Goal: Information Seeking & Learning: Learn about a topic

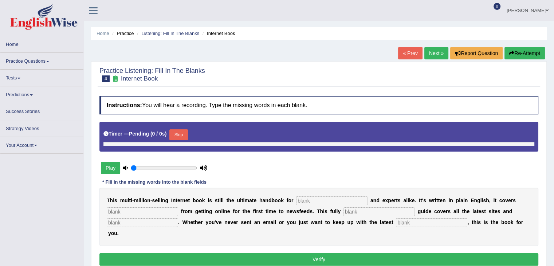
type input "0.55"
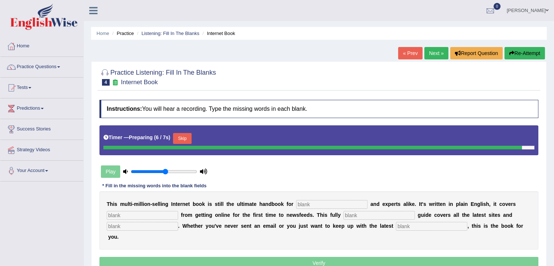
click at [528, 50] on button "Re-Attempt" at bounding box center [524, 53] width 40 height 12
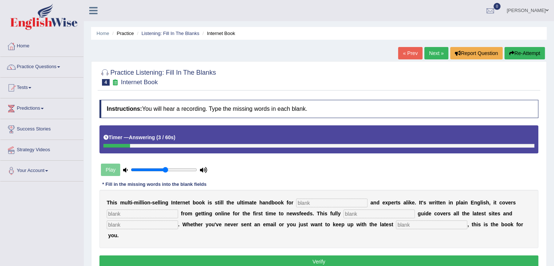
click at [315, 203] on input "text" at bounding box center [331, 202] width 71 height 9
type input "nobel"
click at [111, 212] on input "text" at bounding box center [142, 213] width 71 height 9
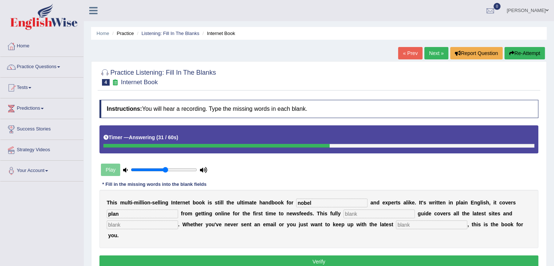
type input "plan"
click at [355, 213] on input "text" at bounding box center [378, 213] width 71 height 9
type input "revise"
click at [146, 223] on input "text" at bounding box center [142, 224] width 71 height 9
type input "phases"
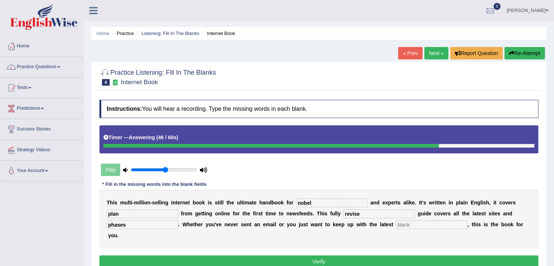
click at [408, 221] on input "text" at bounding box center [431, 224] width 71 height 9
type input "developments"
click at [354, 260] on button "Verify" at bounding box center [318, 261] width 439 height 12
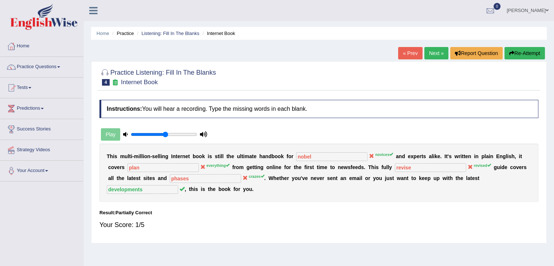
click at [429, 58] on link "Next »" at bounding box center [436, 53] width 24 height 12
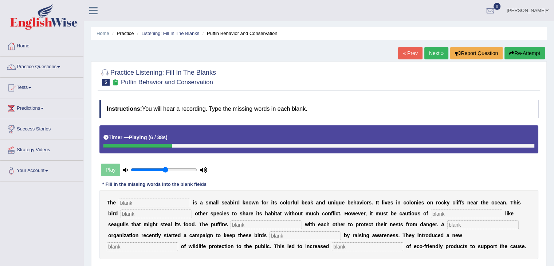
click at [523, 53] on button "Re-Attempt" at bounding box center [524, 53] width 40 height 12
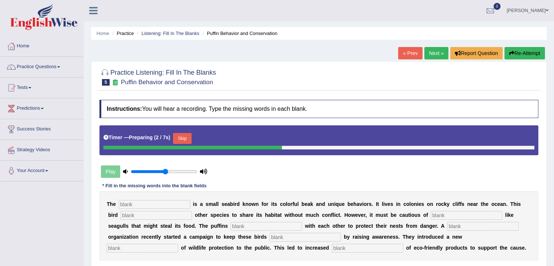
click at [183, 133] on button "Skip" at bounding box center [182, 138] width 18 height 11
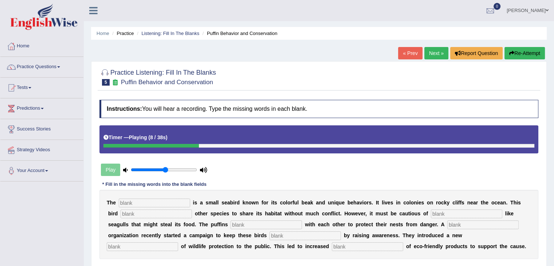
click at [509, 52] on icon "button" at bounding box center [511, 53] width 5 height 5
click at [521, 56] on button "Re-Attempt" at bounding box center [524, 53] width 40 height 12
click at [526, 52] on button "Re-Attempt" at bounding box center [524, 53] width 40 height 12
click at [126, 201] on input "text" at bounding box center [154, 202] width 71 height 9
type input "puffin"
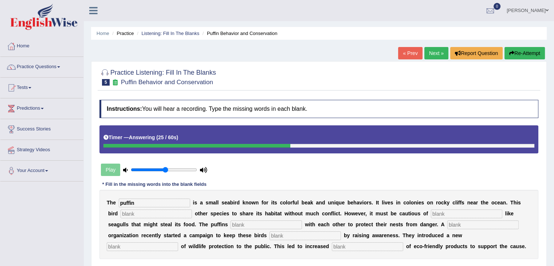
click at [444, 209] on input "text" at bounding box center [466, 213] width 71 height 9
click at [153, 210] on input "text" at bounding box center [156, 213] width 71 height 9
type input "allows"
click at [453, 213] on input "text" at bounding box center [466, 213] width 71 height 9
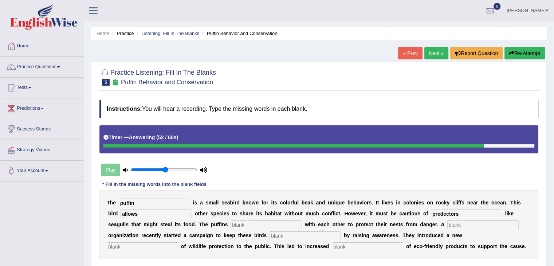
type input "predectors"
click at [245, 222] on input "text" at bounding box center [265, 224] width 71 height 9
type input "coperatio"
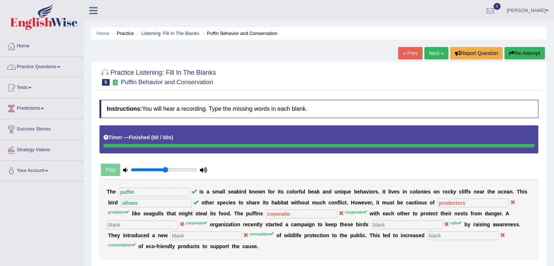
click at [56, 64] on link "Practice Questions" at bounding box center [41, 66] width 83 height 18
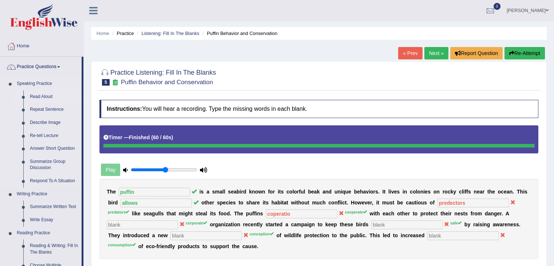
click at [41, 93] on link "Read Aloud" at bounding box center [54, 96] width 55 height 13
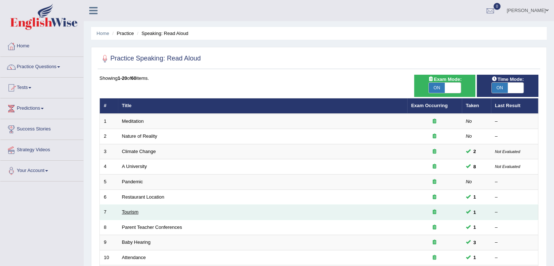
click at [131, 211] on link "Tourism" at bounding box center [130, 211] width 17 height 5
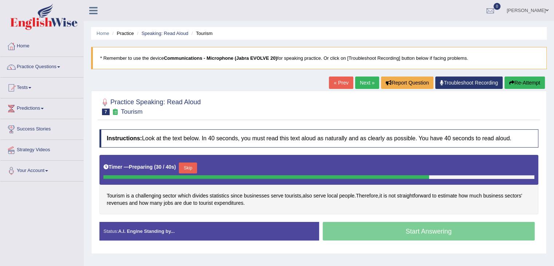
click at [193, 167] on button "Skip" at bounding box center [188, 167] width 18 height 11
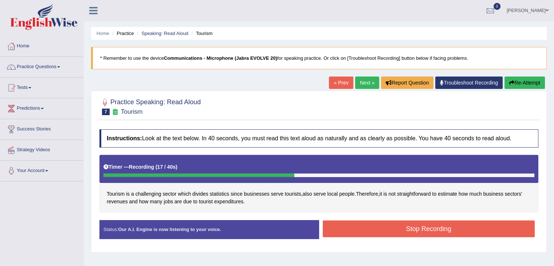
click at [450, 229] on button "Stop Recording" at bounding box center [429, 228] width 212 height 17
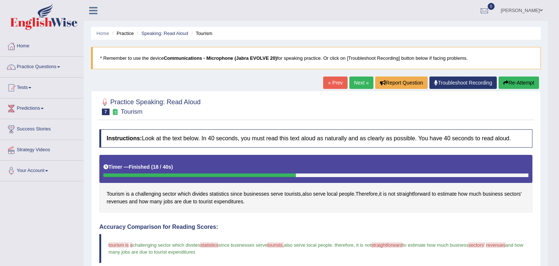
click at [0, 0] on div "Updating answer..." at bounding box center [0, 0] width 0 height 0
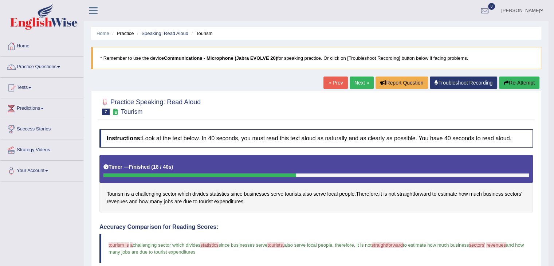
click at [353, 79] on link "Next »" at bounding box center [362, 82] width 24 height 12
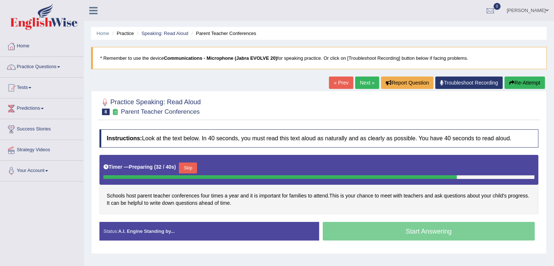
click at [192, 165] on button "Skip" at bounding box center [188, 167] width 18 height 11
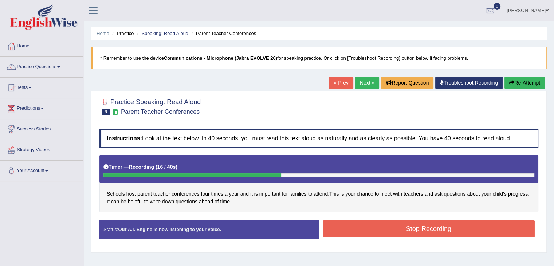
click at [434, 226] on button "Stop Recording" at bounding box center [429, 228] width 212 height 17
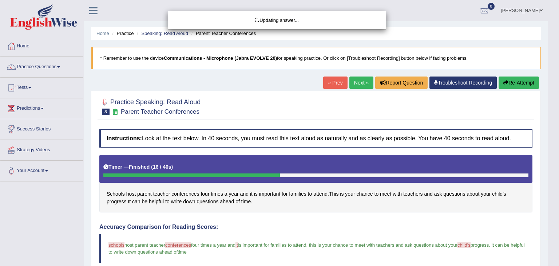
click at [140, 224] on h4 "Accuracy Comparison for Reading Scores:" at bounding box center [315, 227] width 433 height 7
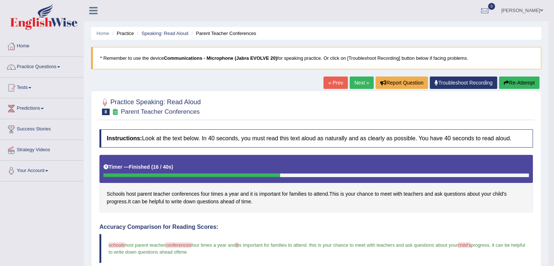
click at [361, 83] on link "Next »" at bounding box center [362, 82] width 24 height 12
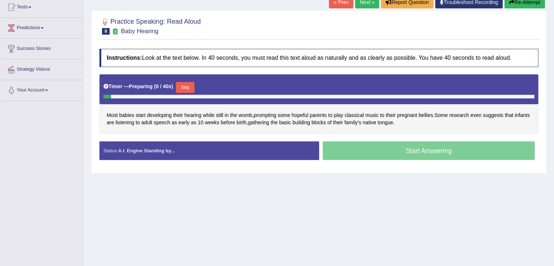
scroll to position [82, 0]
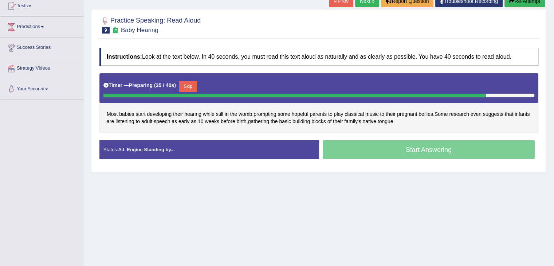
click at [197, 82] on button "Skip" at bounding box center [188, 86] width 18 height 11
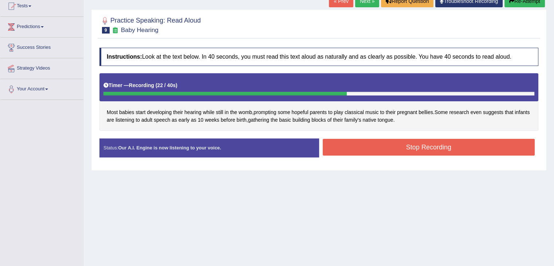
click at [415, 139] on button "Stop Recording" at bounding box center [429, 147] width 212 height 17
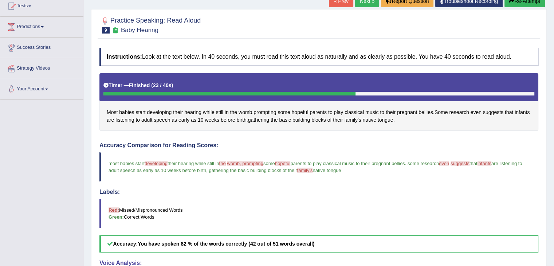
click at [383, 242] on h5 "Accuracy: You have spoken 82 % of the words correctly (42 out of 51 words overa…" at bounding box center [318, 243] width 439 height 17
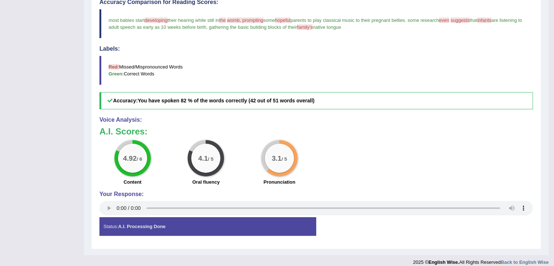
scroll to position [230, 0]
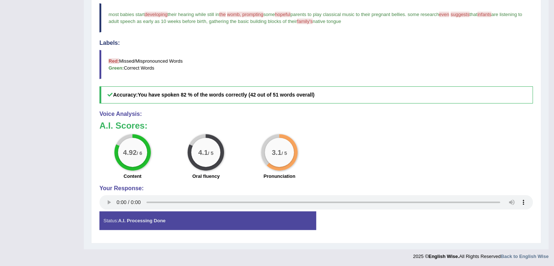
click at [495, 147] on div "4.92 / 6 Content 4.1 / 5 Oral fluency 3.1 / 5 Pronunciation" at bounding box center [316, 157] width 441 height 47
click at [472, 134] on div "4.92 / 6 Content 4.1 / 5 Oral fluency 3.1 / 5 Pronunciation" at bounding box center [316, 157] width 441 height 47
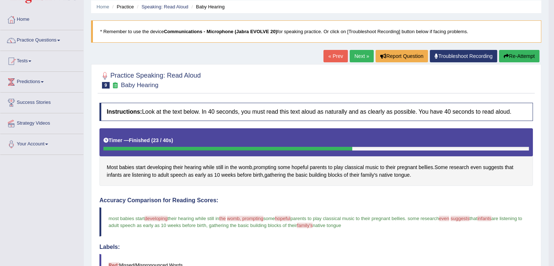
scroll to position [3, 0]
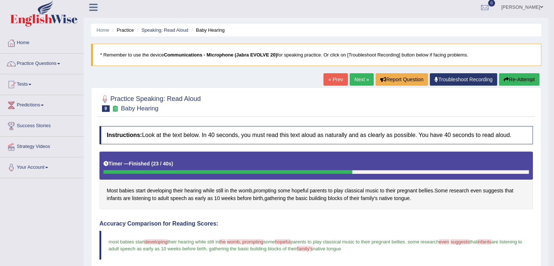
click at [518, 75] on button "Re-Attempt" at bounding box center [519, 79] width 40 height 12
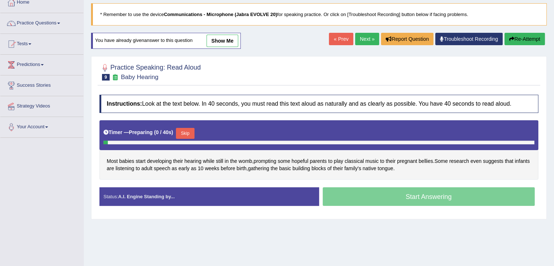
scroll to position [53, 0]
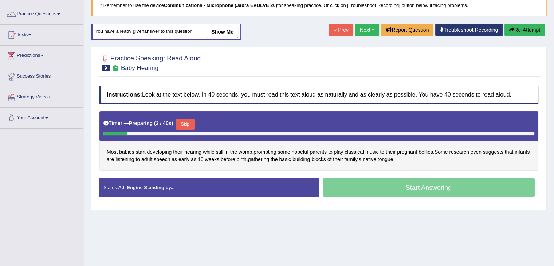
click at [185, 123] on button "Skip" at bounding box center [185, 124] width 18 height 11
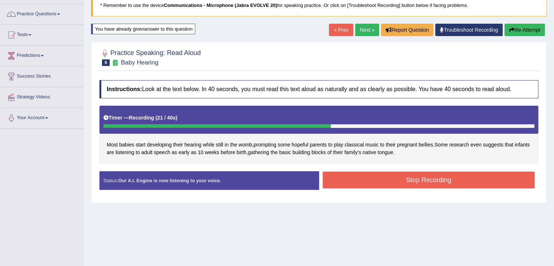
click at [430, 174] on button "Stop Recording" at bounding box center [429, 179] width 212 height 17
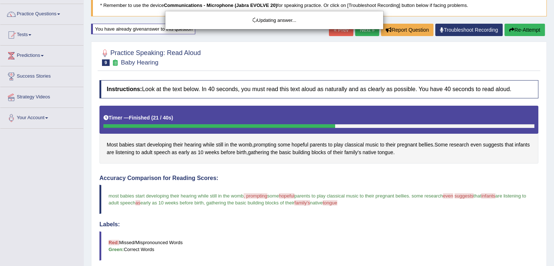
click at [416, 247] on div "Updating answer..." at bounding box center [277, 133] width 554 height 266
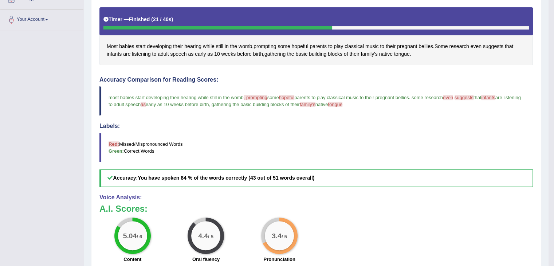
scroll to position [234, 0]
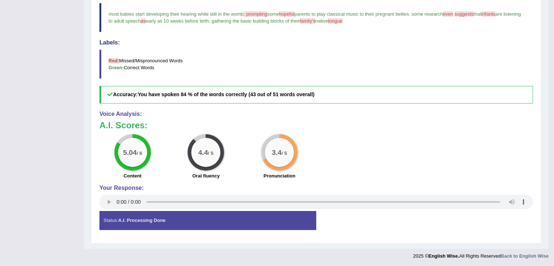
click at [484, 134] on div "5.04 / 6 Content 4.4 / 5 Oral fluency 3.4 / 5 Pronunciation" at bounding box center [316, 157] width 441 height 47
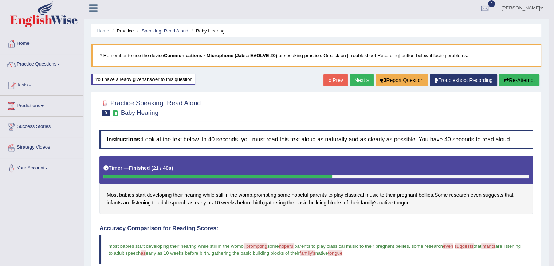
scroll to position [0, 0]
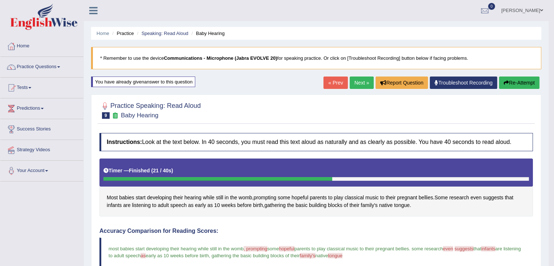
click at [362, 68] on blockquote "* Remember to use the device Communications - Microphone (Jabra EVOLVE 20) for …" at bounding box center [316, 58] width 450 height 22
click at [359, 84] on link "Next »" at bounding box center [362, 82] width 24 height 12
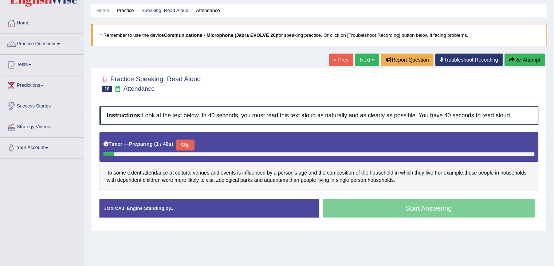
scroll to position [34, 0]
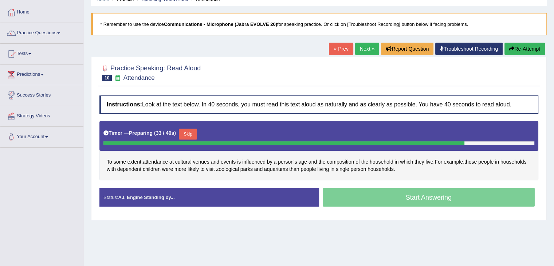
click at [193, 136] on button "Skip" at bounding box center [188, 134] width 18 height 11
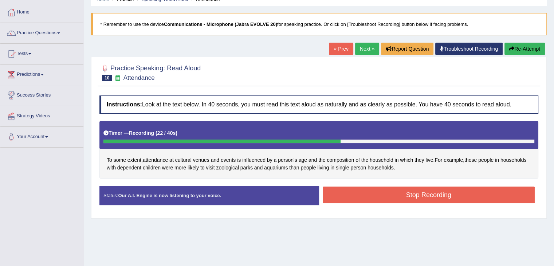
click at [464, 193] on button "Stop Recording" at bounding box center [429, 194] width 212 height 17
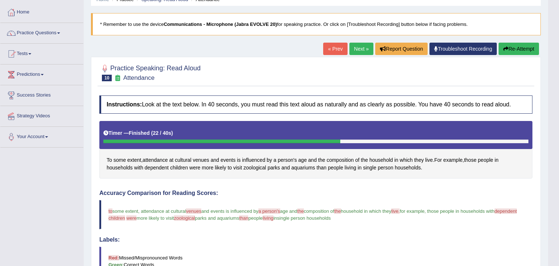
click at [0, 0] on div "Updating answer..." at bounding box center [0, 0] width 0 height 0
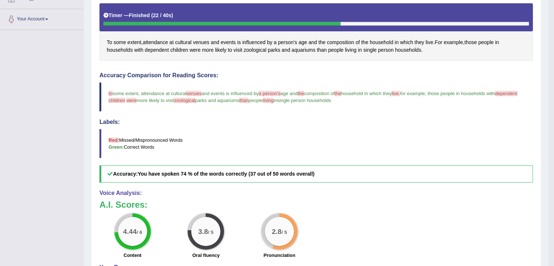
scroll to position [230, 0]
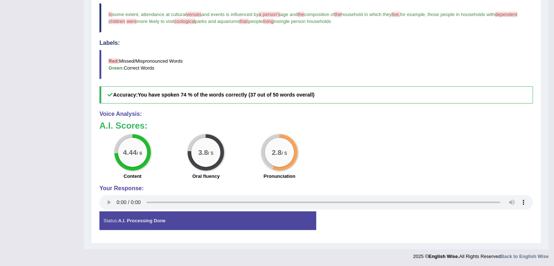
click at [502, 113] on h4 "Voice Analysis:" at bounding box center [315, 114] width 433 height 7
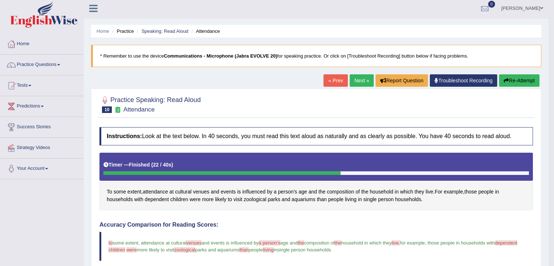
scroll to position [0, 0]
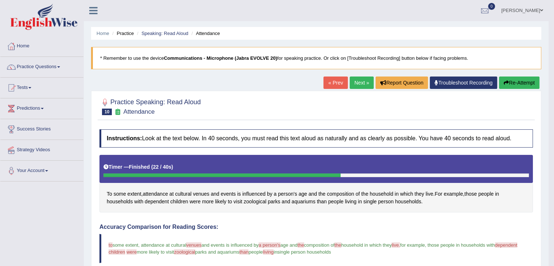
click at [363, 76] on link "Next »" at bounding box center [362, 82] width 24 height 12
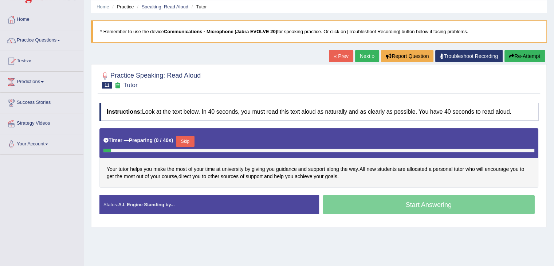
scroll to position [39, 0]
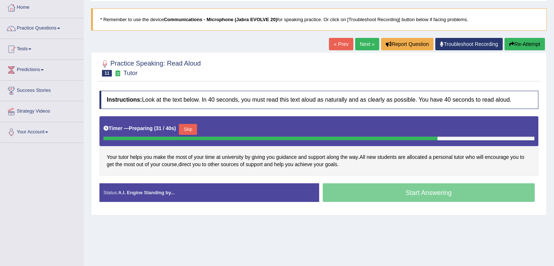
click at [190, 124] on button "Skip" at bounding box center [188, 129] width 18 height 11
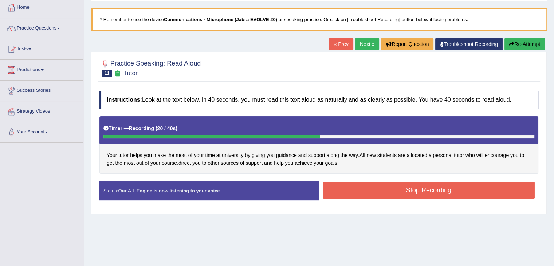
click at [414, 189] on button "Stop Recording" at bounding box center [429, 190] width 212 height 17
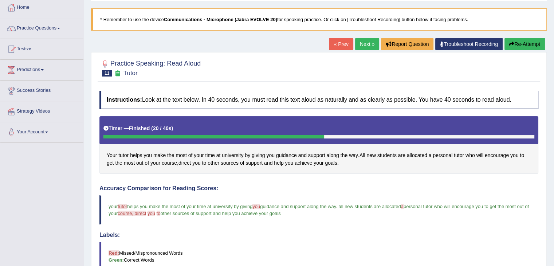
click at [391, 222] on blockquote "your tutor twitter helps you make the most of your time at university by giving…" at bounding box center [318, 209] width 439 height 29
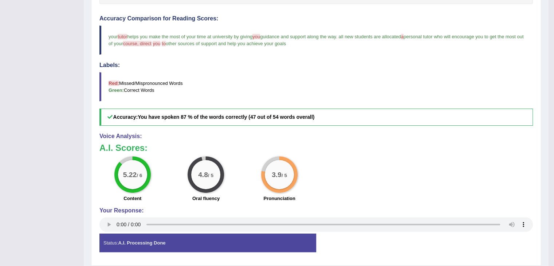
scroll to position [230, 0]
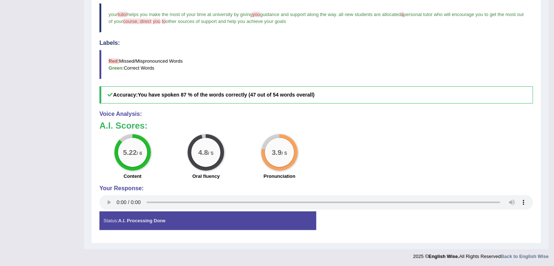
click at [434, 100] on h5 "Accuracy: You have spoken 87 % of the words correctly (47 out of 54 words overa…" at bounding box center [315, 94] width 433 height 17
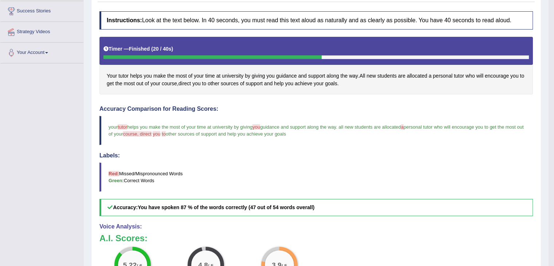
scroll to position [0, 0]
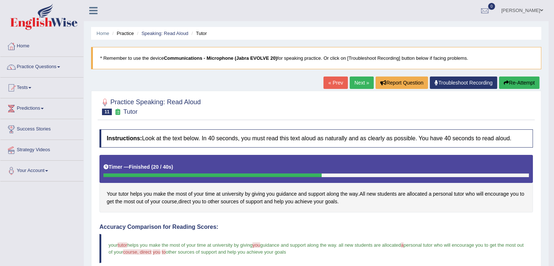
click at [355, 80] on link "Next »" at bounding box center [362, 82] width 24 height 12
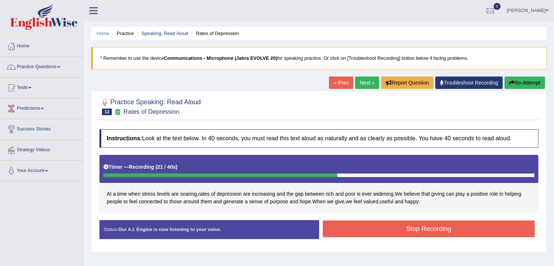
click at [450, 226] on button "Stop Recording" at bounding box center [429, 228] width 212 height 17
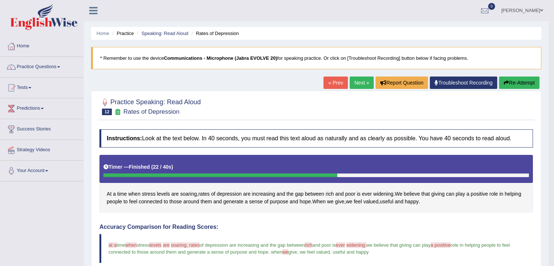
click at [436, 228] on h4 "Accuracy Comparison for Reading Scores:" at bounding box center [315, 227] width 433 height 7
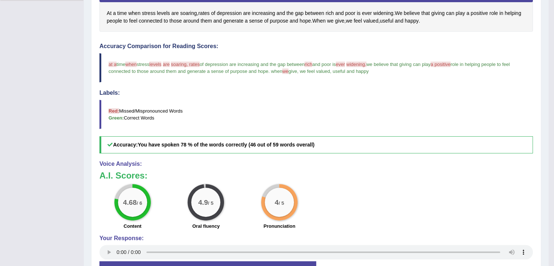
scroll to position [230, 0]
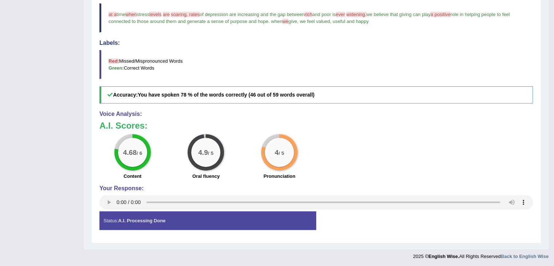
click at [506, 100] on h5 "Accuracy: You have spoken 78 % of the words correctly (46 out of 59 words overa…" at bounding box center [315, 94] width 433 height 17
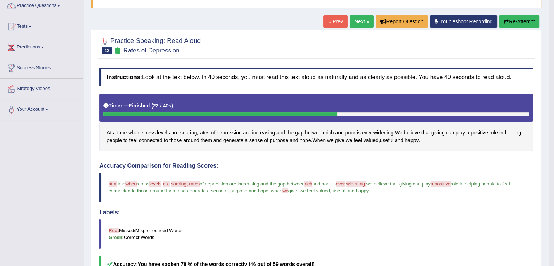
scroll to position [0, 0]
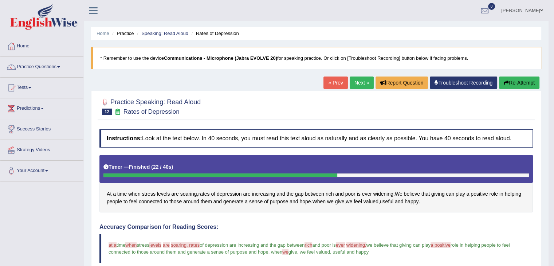
click at [351, 203] on span "we" at bounding box center [349, 202] width 7 height 8
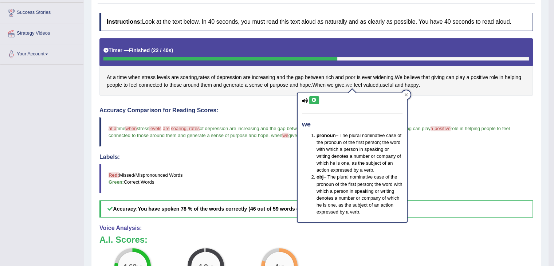
scroll to position [117, 0]
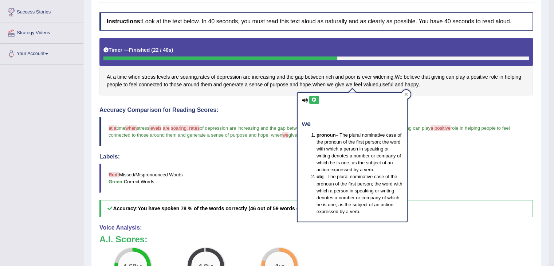
click at [517, 164] on blockquote "Red: Missed/Mispronounced Words Green: Correct Words" at bounding box center [315, 177] width 433 height 29
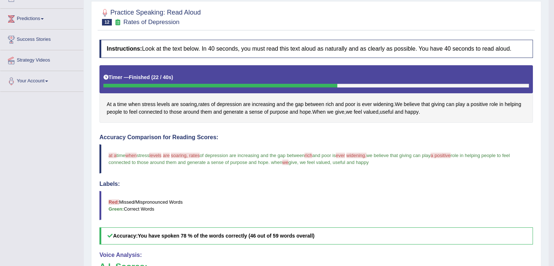
scroll to position [0, 0]
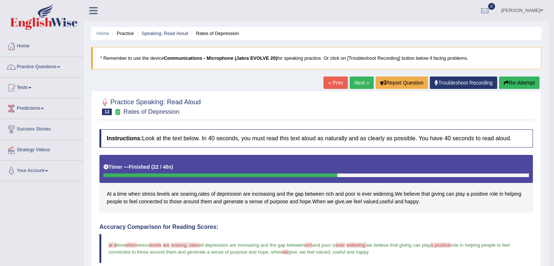
click at [353, 80] on link "Next »" at bounding box center [362, 82] width 24 height 12
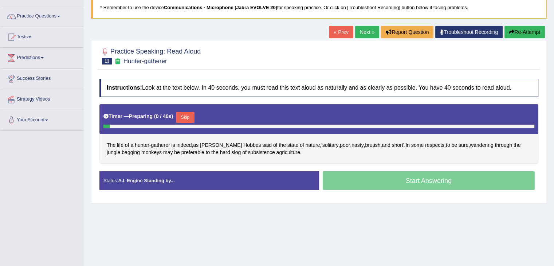
scroll to position [53, 0]
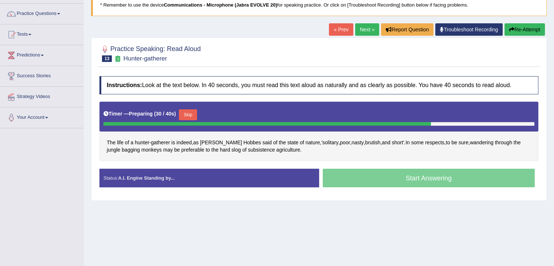
click at [186, 110] on button "Skip" at bounding box center [188, 114] width 18 height 11
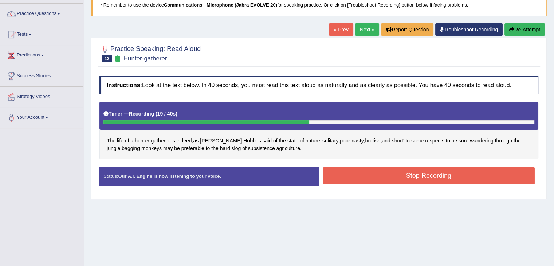
click at [378, 173] on button "Stop Recording" at bounding box center [429, 175] width 212 height 17
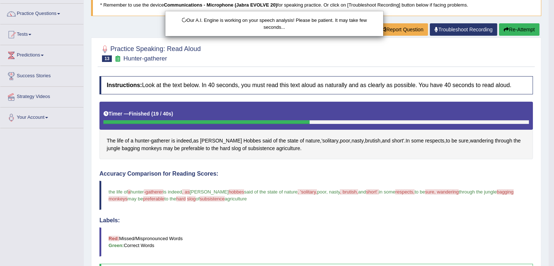
click at [296, 224] on div "Our A.I. Engine is working on your speech analysis! Please be patient. It may t…" at bounding box center [277, 133] width 554 height 266
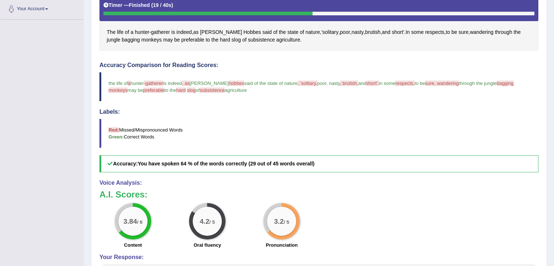
scroll to position [230, 0]
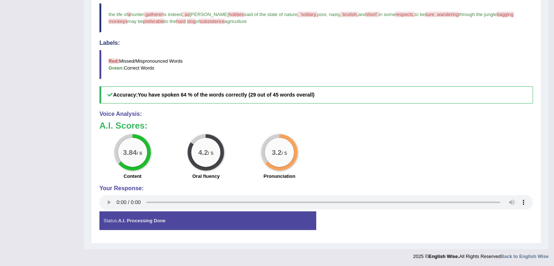
click at [425, 101] on h5 "Accuracy: You have spoken 64 % of the words correctly (29 out of 45 words overa…" at bounding box center [315, 94] width 433 height 17
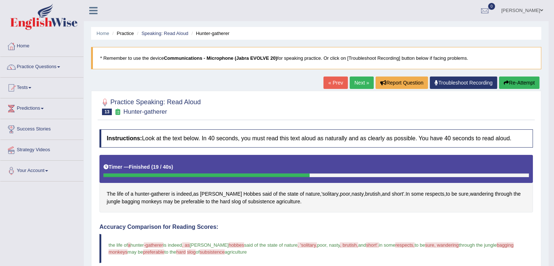
scroll to position [0, 0]
click at [356, 82] on link "Next »" at bounding box center [362, 82] width 24 height 12
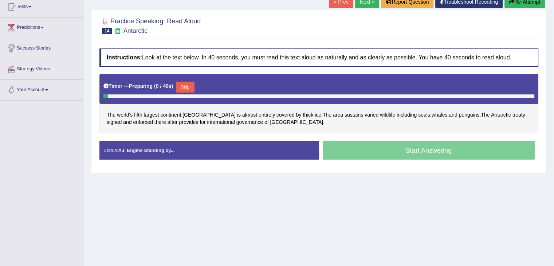
scroll to position [81, 0]
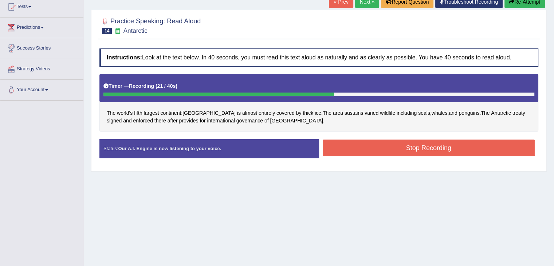
click at [354, 150] on button "Stop Recording" at bounding box center [429, 147] width 212 height 17
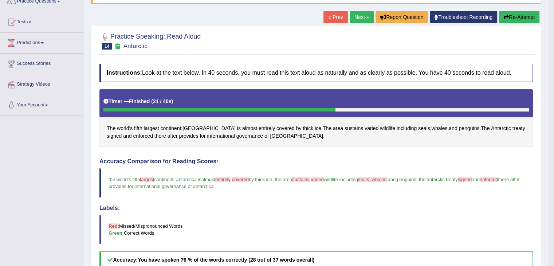
scroll to position [0, 0]
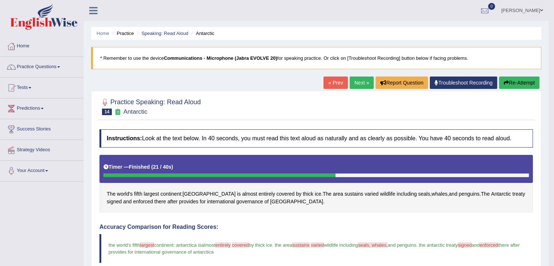
click at [524, 78] on button "Re-Attempt" at bounding box center [519, 82] width 40 height 12
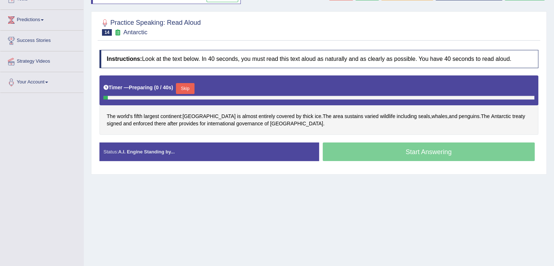
scroll to position [90, 0]
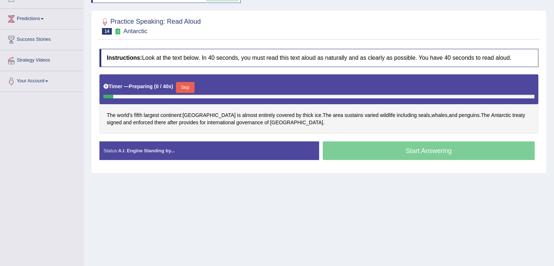
click at [186, 88] on button "Skip" at bounding box center [185, 87] width 18 height 11
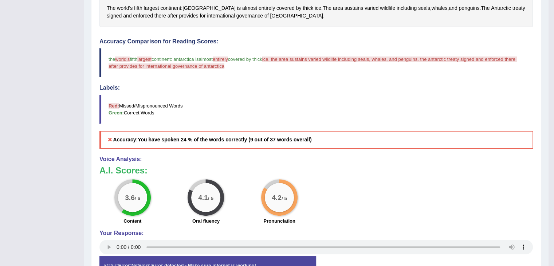
scroll to position [191, 0]
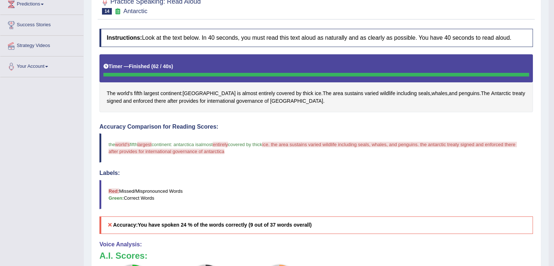
click at [404, 175] on div "Labels: Red: Missed/Mispronounced Words Green: Correct Words" at bounding box center [315, 189] width 433 height 39
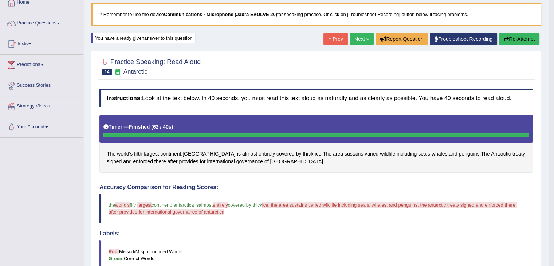
scroll to position [43, 0]
click at [523, 40] on button "Re-Attempt" at bounding box center [519, 39] width 40 height 12
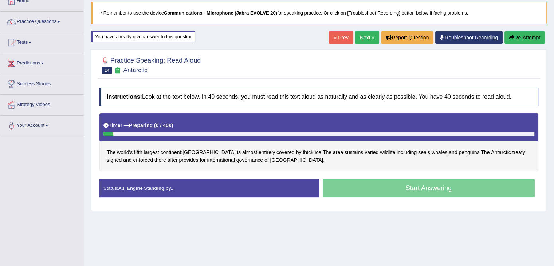
scroll to position [43, 0]
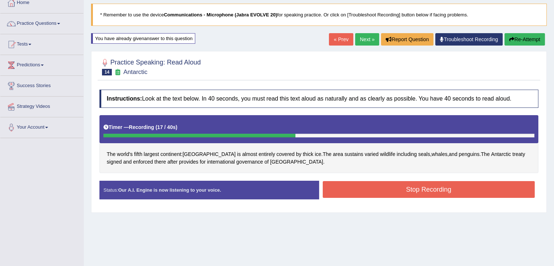
click at [396, 195] on button "Stop Recording" at bounding box center [429, 189] width 212 height 17
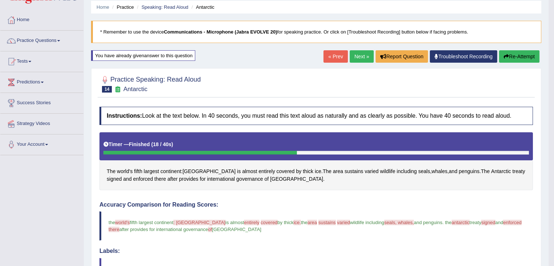
scroll to position [20, 0]
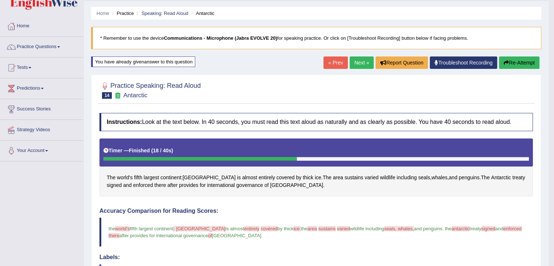
click at [524, 59] on button "Re-Attempt" at bounding box center [519, 62] width 40 height 12
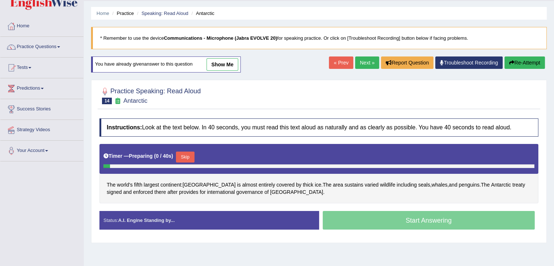
click at [189, 154] on button "Skip" at bounding box center [185, 156] width 18 height 11
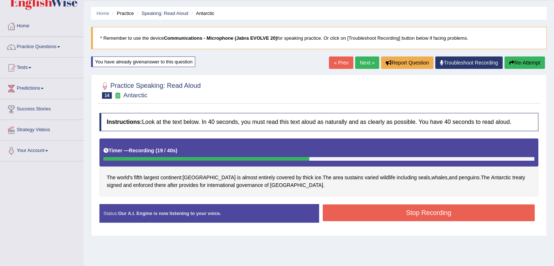
click at [392, 214] on button "Stop Recording" at bounding box center [429, 212] width 212 height 17
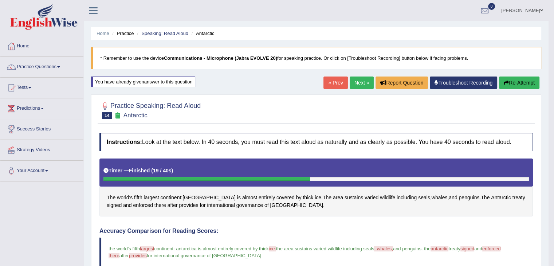
click at [528, 78] on button "Re-Attempt" at bounding box center [519, 82] width 40 height 12
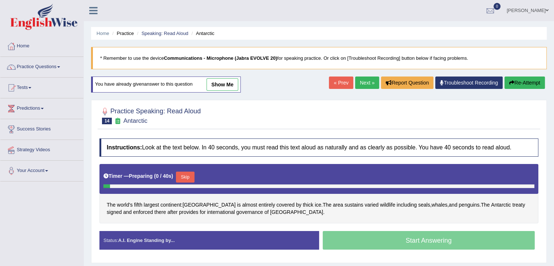
click at [183, 171] on button "Skip" at bounding box center [185, 176] width 18 height 11
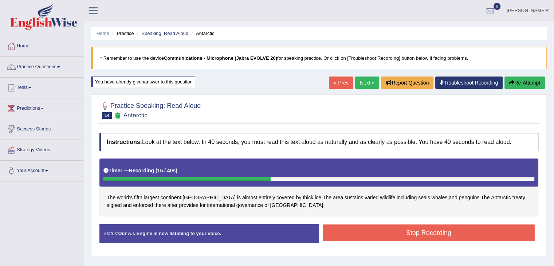
click at [432, 235] on button "Stop Recording" at bounding box center [429, 232] width 212 height 17
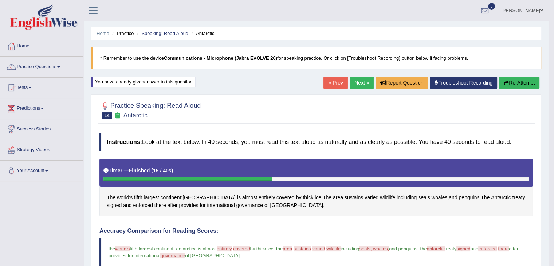
click at [358, 88] on link "Next »" at bounding box center [362, 82] width 24 height 12
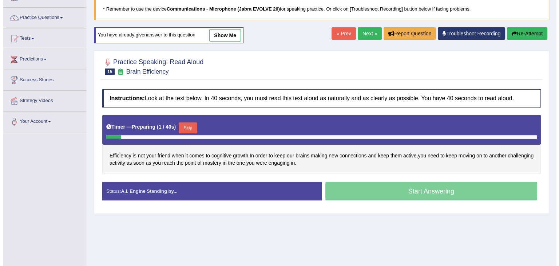
scroll to position [50, 0]
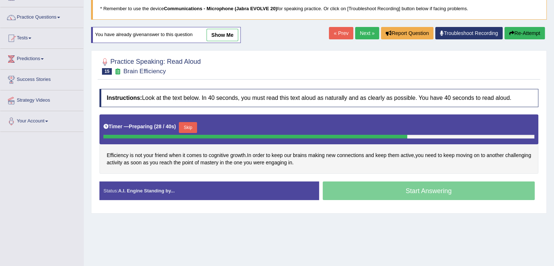
click at [188, 127] on button "Skip" at bounding box center [188, 127] width 18 height 11
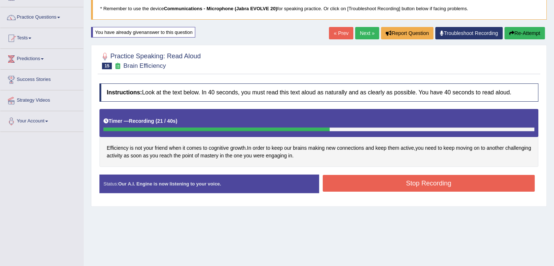
click at [394, 184] on button "Stop Recording" at bounding box center [429, 183] width 212 height 17
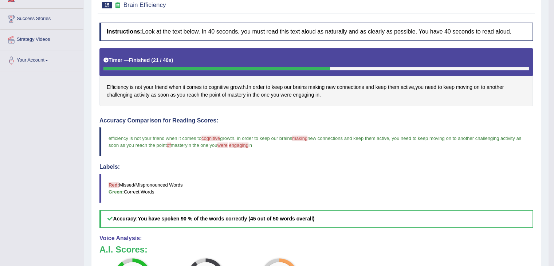
scroll to position [75, 0]
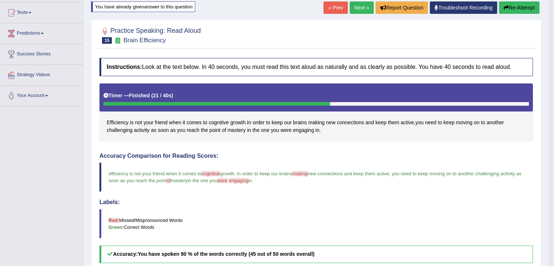
click at [525, 2] on button "Re-Attempt" at bounding box center [519, 7] width 40 height 12
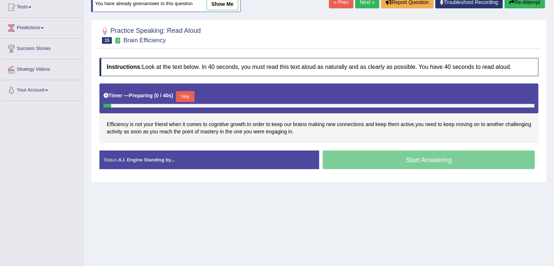
click at [186, 95] on button "Skip" at bounding box center [185, 96] width 18 height 11
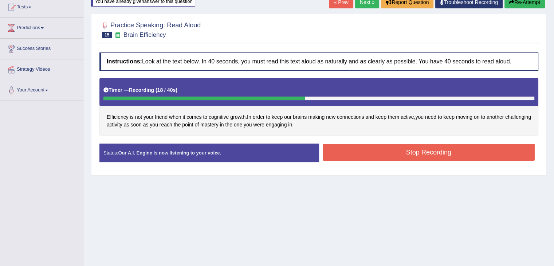
click at [382, 146] on button "Stop Recording" at bounding box center [429, 152] width 212 height 17
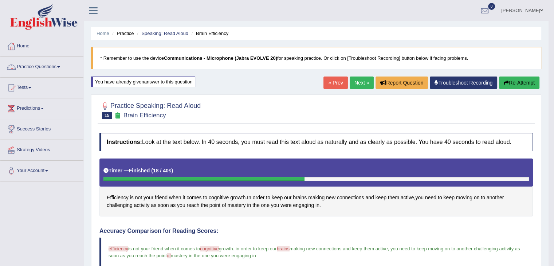
click at [53, 63] on link "Practice Questions" at bounding box center [41, 66] width 83 height 18
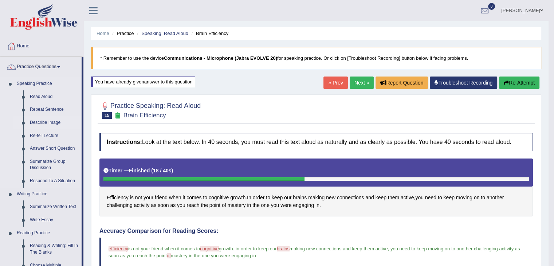
click at [45, 124] on link "Describe Image" at bounding box center [54, 122] width 55 height 13
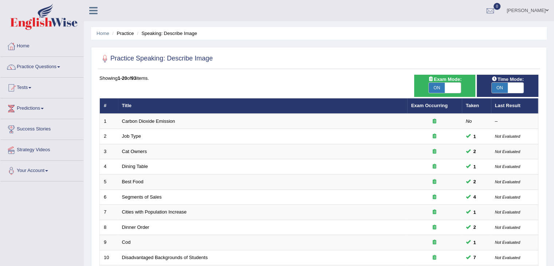
scroll to position [214, 0]
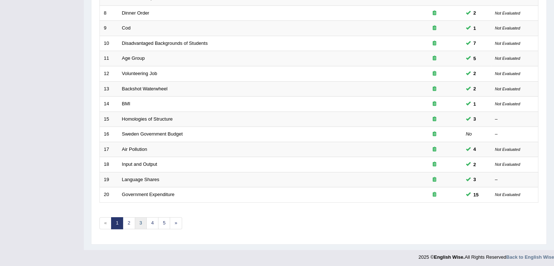
click at [145, 222] on link "3" at bounding box center [141, 223] width 12 height 12
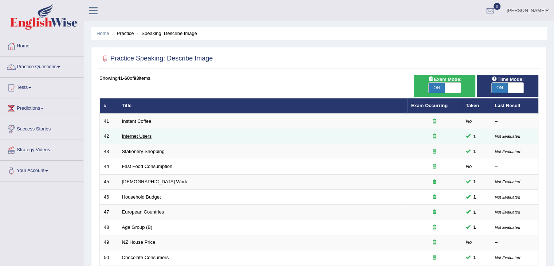
click at [149, 136] on link "Internet Users" at bounding box center [137, 135] width 30 height 5
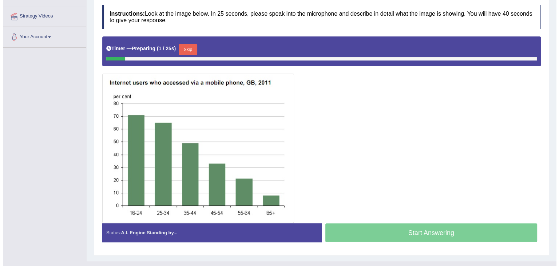
scroll to position [134, 0]
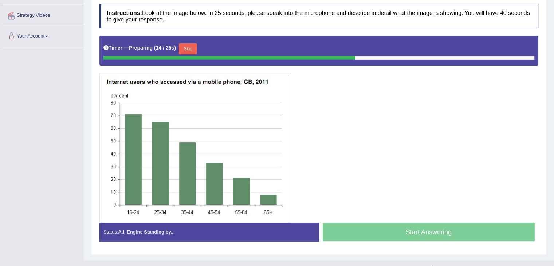
click at [181, 45] on button "Skip" at bounding box center [188, 48] width 18 height 11
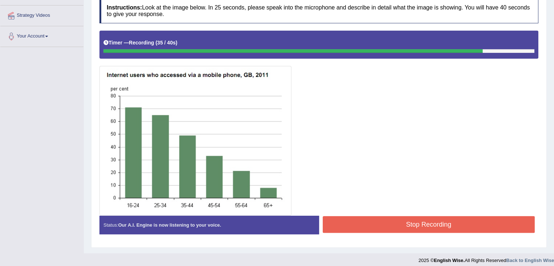
click at [449, 224] on button "Stop Recording" at bounding box center [429, 224] width 212 height 17
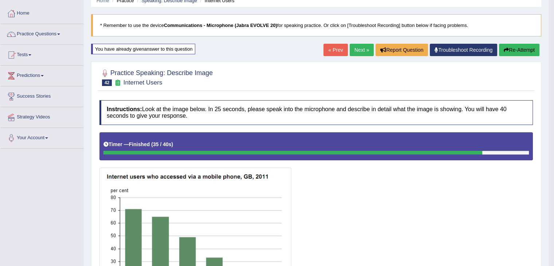
scroll to position [0, 0]
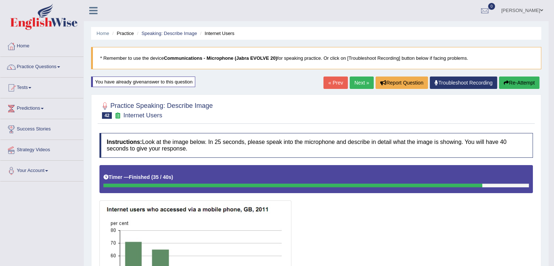
click at [357, 79] on link "Next »" at bounding box center [362, 82] width 24 height 12
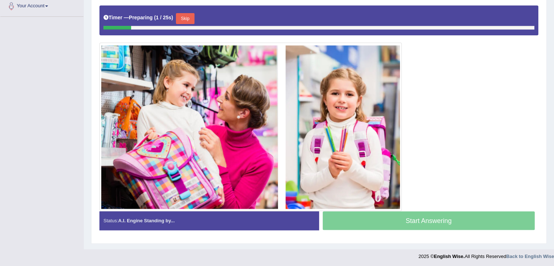
scroll to position [164, 0]
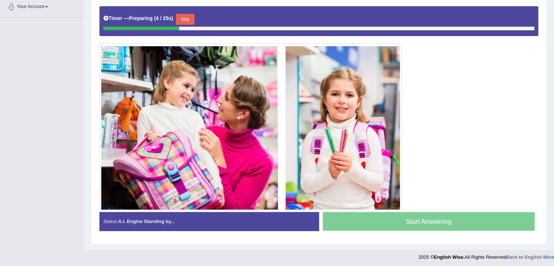
click at [186, 16] on button "Skip" at bounding box center [185, 19] width 18 height 11
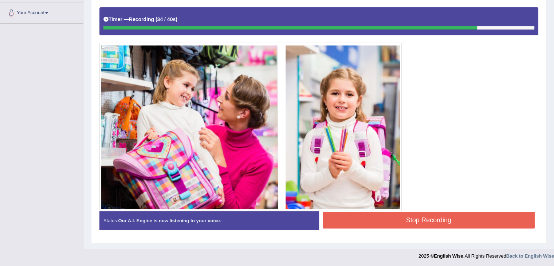
click at [439, 220] on button "Stop Recording" at bounding box center [429, 220] width 212 height 17
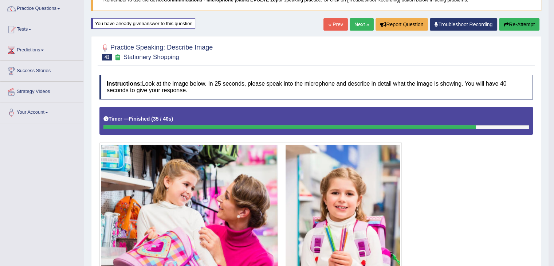
scroll to position [0, 0]
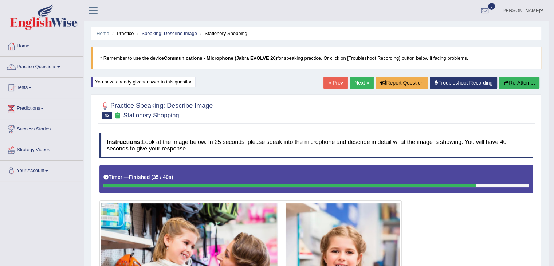
click at [359, 78] on link "Next »" at bounding box center [362, 82] width 24 height 12
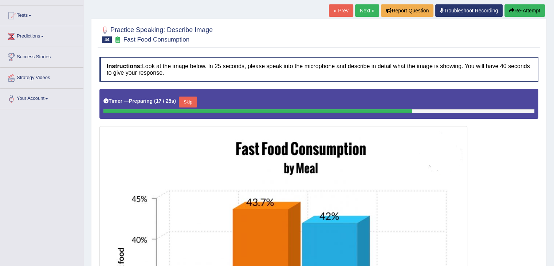
scroll to position [74, 0]
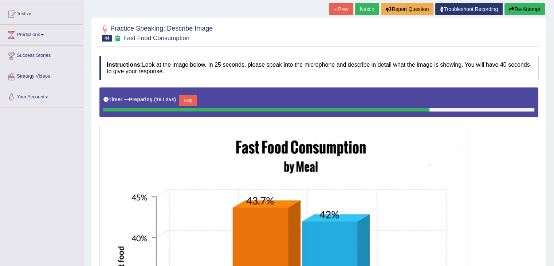
click at [189, 99] on button "Skip" at bounding box center [188, 100] width 18 height 11
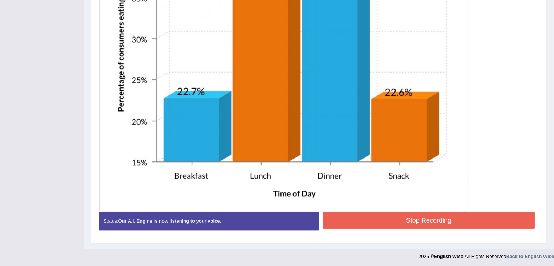
scroll to position [354, 0]
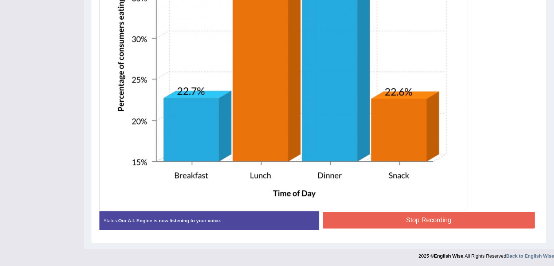
click at [493, 220] on button "Stop Recording" at bounding box center [429, 220] width 212 height 17
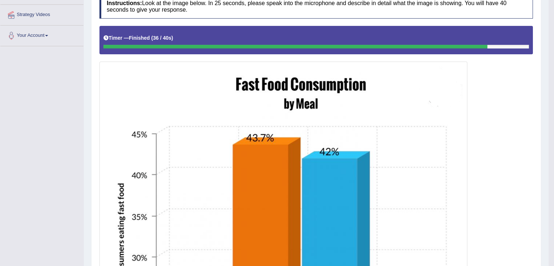
scroll to position [0, 0]
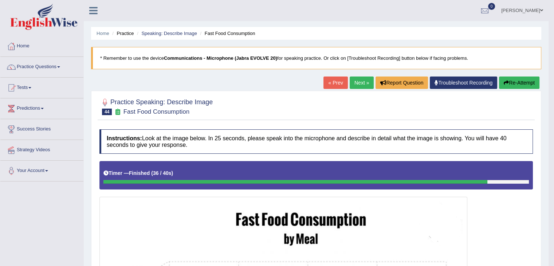
click at [60, 66] on span at bounding box center [58, 66] width 3 height 1
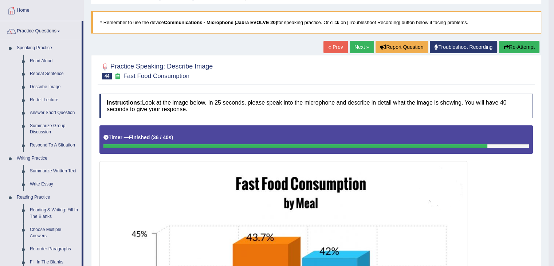
scroll to position [36, 0]
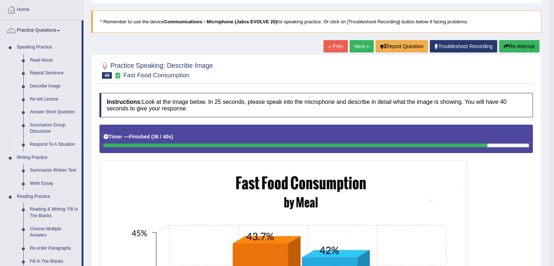
click at [57, 143] on link "Respond To A Situation" at bounding box center [54, 144] width 55 height 13
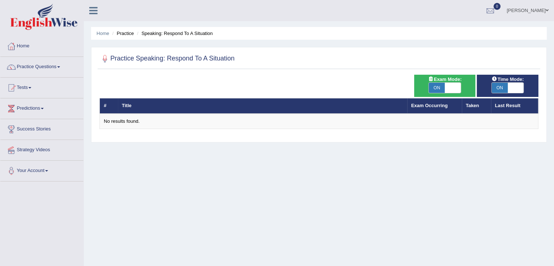
click at [453, 82] on span "Exam Mode:" at bounding box center [444, 79] width 39 height 8
checkbox input "false"
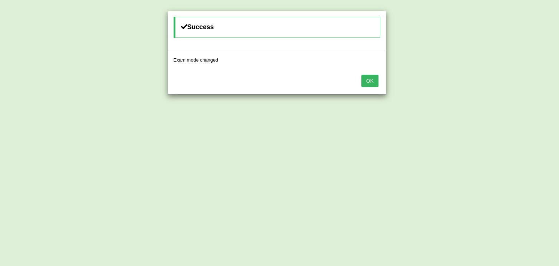
click at [370, 82] on button "OK" at bounding box center [370, 81] width 17 height 12
click at [371, 79] on button "OK" at bounding box center [370, 81] width 17 height 12
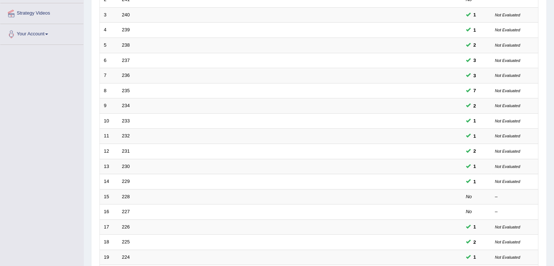
scroll to position [137, 0]
click at [139, 211] on td "227" at bounding box center [262, 211] width 289 height 15
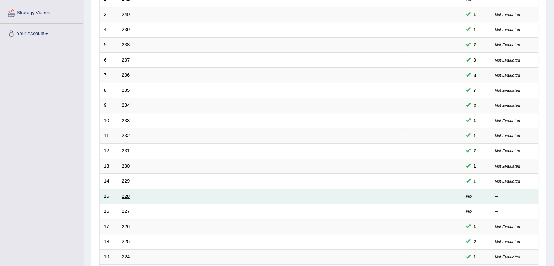
click at [127, 194] on link "228" at bounding box center [126, 195] width 8 height 5
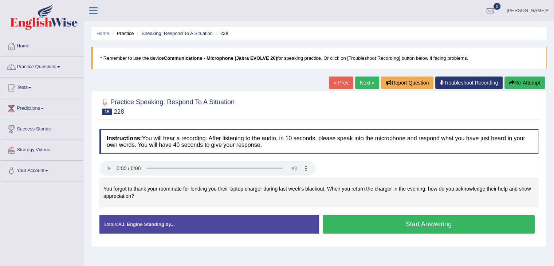
click at [384, 228] on button "Start Answering" at bounding box center [429, 224] width 212 height 19
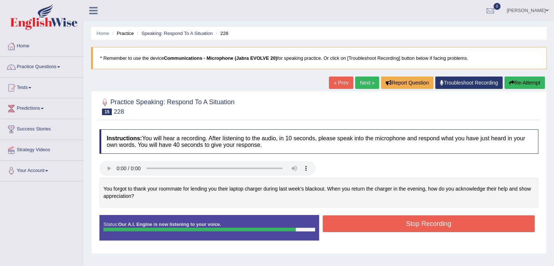
click at [448, 222] on button "Stop Recording" at bounding box center [429, 223] width 212 height 17
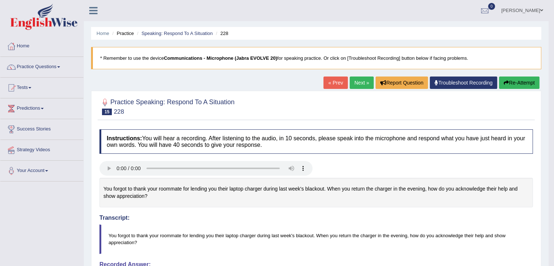
click at [358, 80] on link "Next »" at bounding box center [362, 82] width 24 height 12
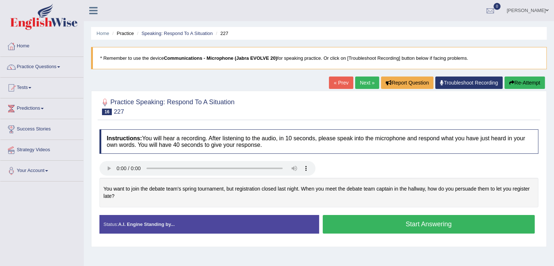
click at [358, 225] on button "Start Answering" at bounding box center [429, 224] width 212 height 19
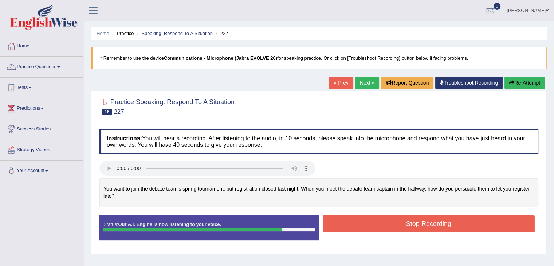
click at [382, 217] on button "Stop Recording" at bounding box center [429, 223] width 212 height 17
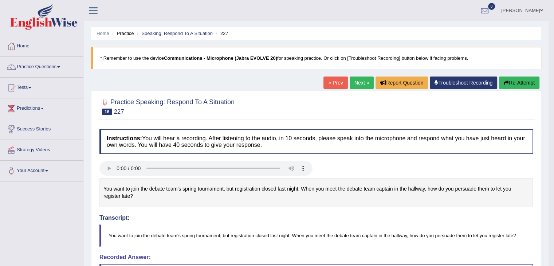
click at [358, 79] on link "Next »" at bounding box center [362, 82] width 24 height 12
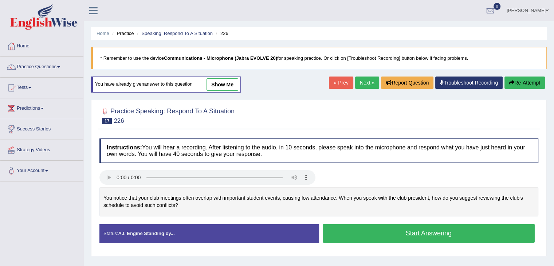
click at [227, 86] on link "show me" at bounding box center [222, 84] width 32 height 12
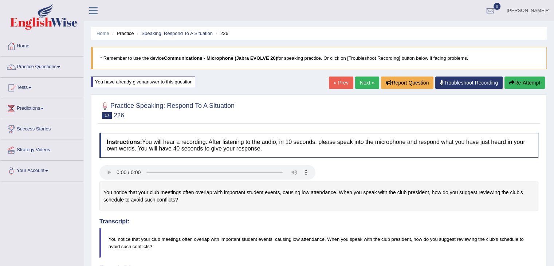
click at [362, 76] on link "Next »" at bounding box center [367, 82] width 24 height 12
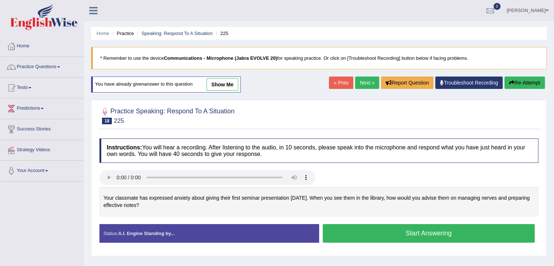
click at [223, 83] on link "show me" at bounding box center [222, 84] width 32 height 12
